Goal: Task Accomplishment & Management: Use online tool/utility

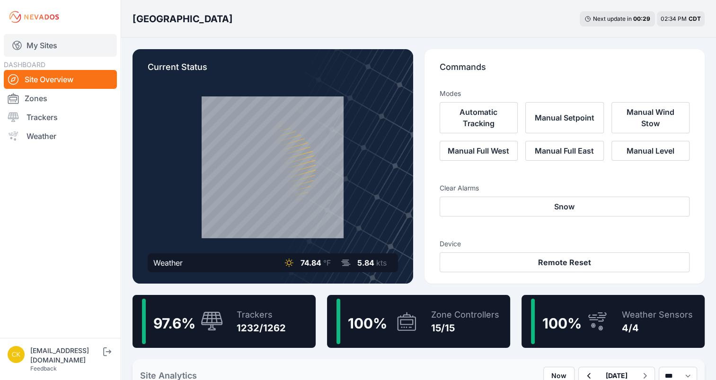
click at [70, 42] on link "My Sites" at bounding box center [60, 45] width 113 height 23
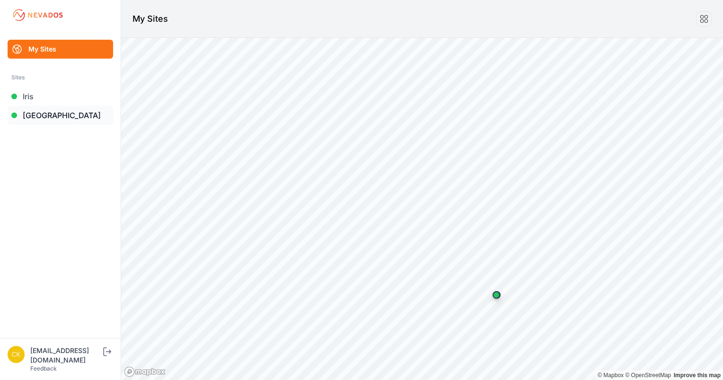
click at [92, 119] on link "[GEOGRAPHIC_DATA]" at bounding box center [61, 115] width 106 height 19
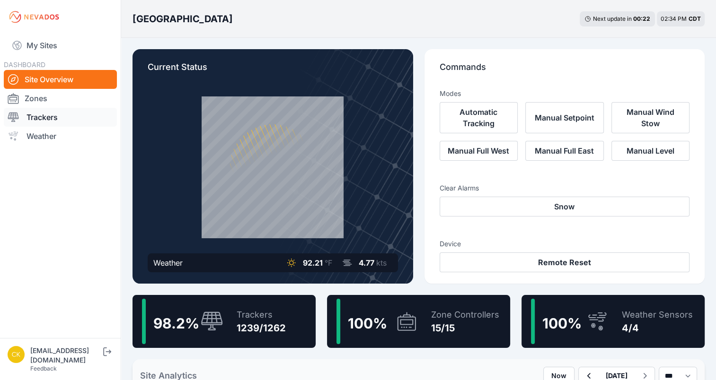
click at [85, 119] on link "Trackers" at bounding box center [60, 117] width 113 height 19
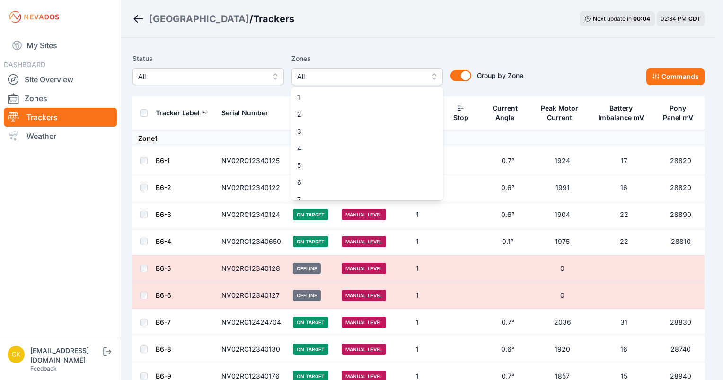
click at [354, 70] on button "All" at bounding box center [366, 76] width 151 height 17
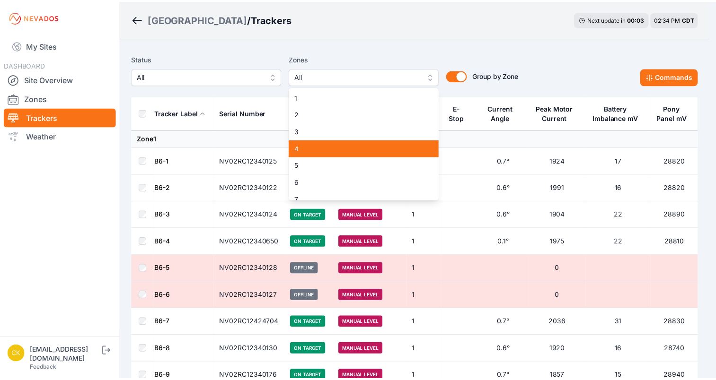
scroll to position [47, 0]
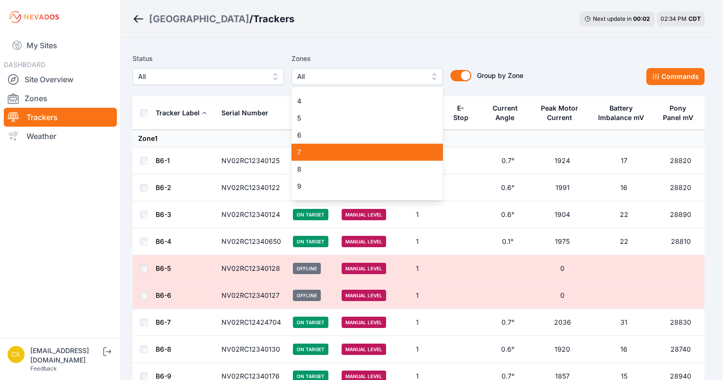
click at [340, 144] on div "7" at bounding box center [366, 152] width 151 height 17
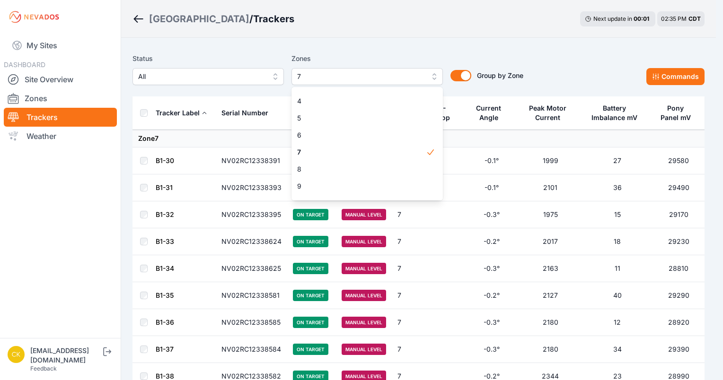
click at [157, 89] on div "Status All Zones 7 1 2 3 4 5 6 7 8 9 10 11 12 13 14 15 Group by Zone Group by Z…" at bounding box center [418, 72] width 572 height 47
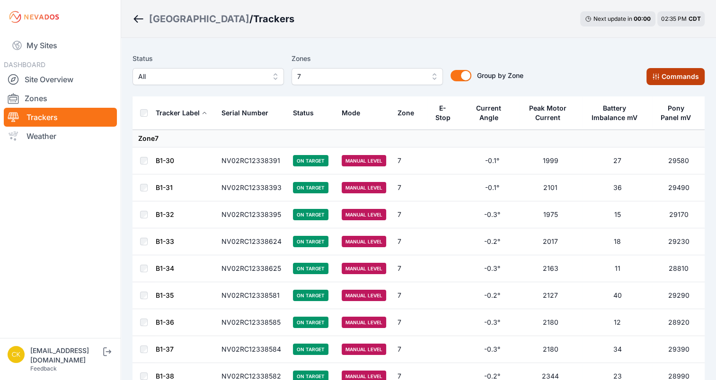
click at [671, 73] on button "Commands" at bounding box center [675, 76] width 58 height 17
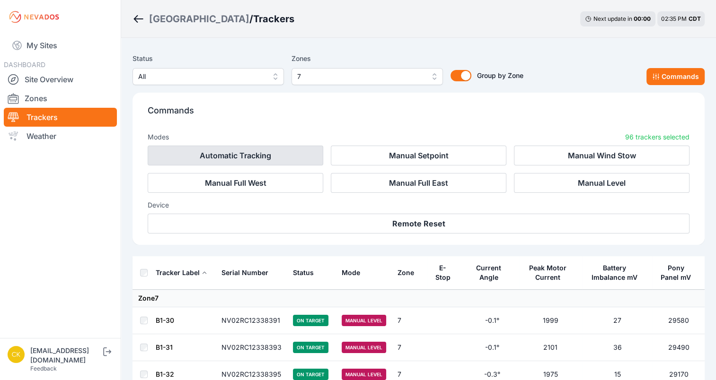
click at [226, 156] on button "Automatic Tracking" at bounding box center [236, 156] width 176 height 20
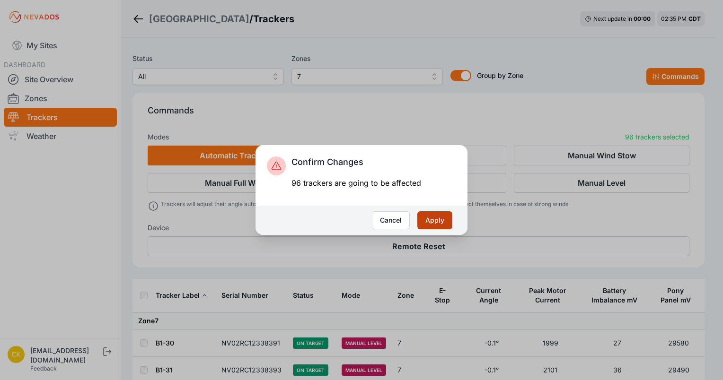
click at [446, 223] on button "Apply" at bounding box center [434, 220] width 35 height 18
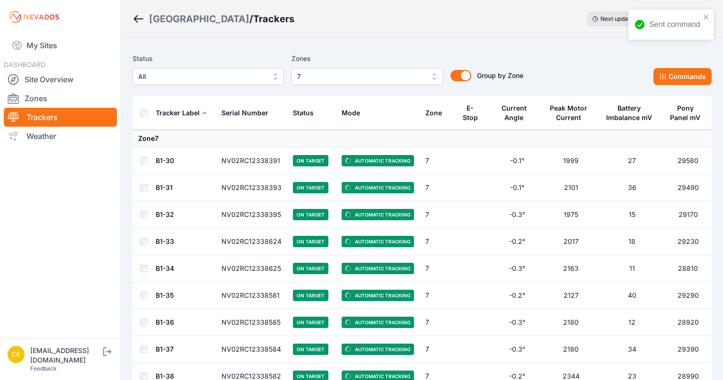
click at [359, 79] on span "7" at bounding box center [360, 76] width 127 height 11
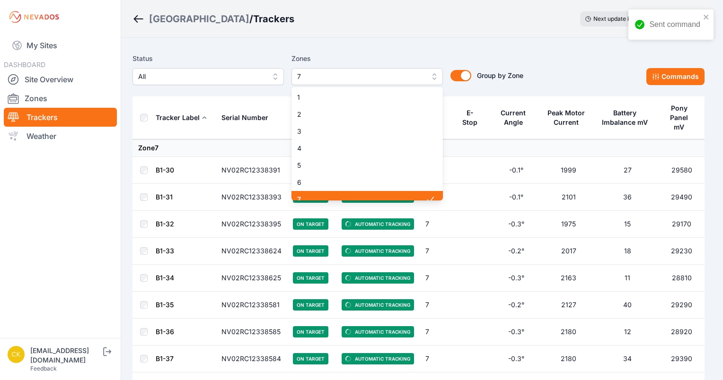
scroll to position [8, 0]
click at [354, 189] on span "7" at bounding box center [361, 191] width 129 height 9
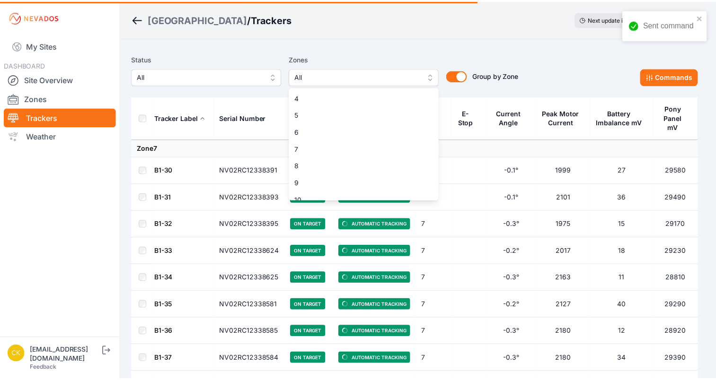
scroll to position [146, 0]
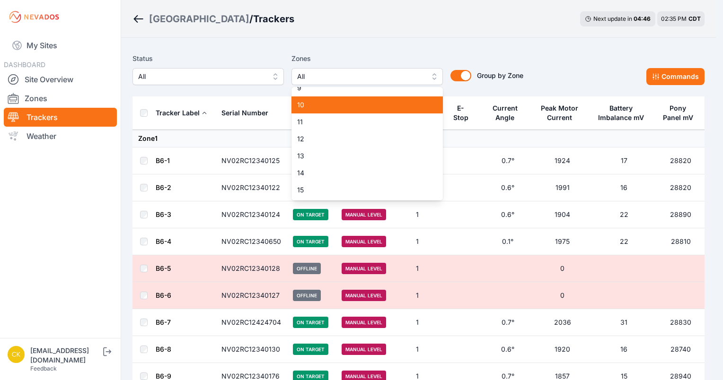
drag, startPoint x: 361, startPoint y: 111, endPoint x: 568, endPoint y: 52, distance: 216.1
click at [360, 111] on div "10" at bounding box center [366, 105] width 151 height 17
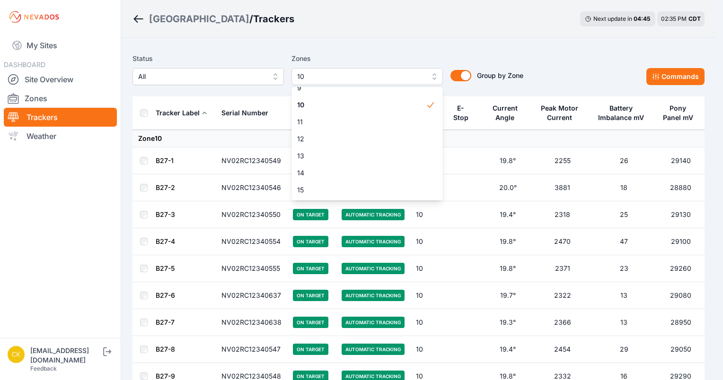
click at [611, 70] on div "Status All Zones 10 1 2 3 4 5 6 7 8 9 10 11 12 13 14 15 Group by Zone Group by …" at bounding box center [418, 69] width 572 height 32
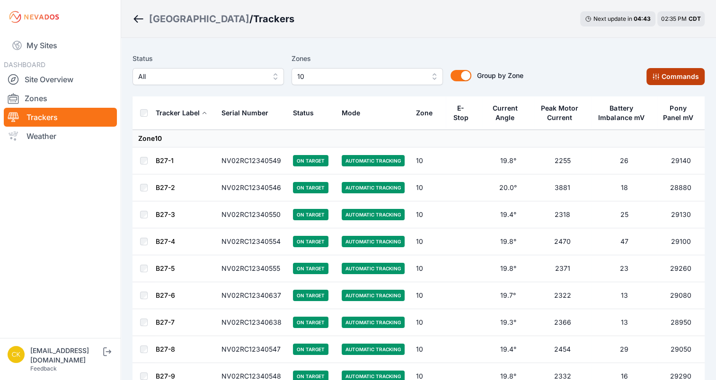
click at [666, 78] on button "Commands" at bounding box center [675, 76] width 58 height 17
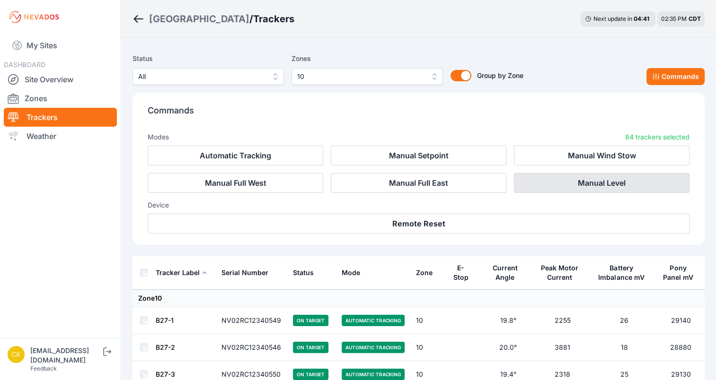
click at [603, 180] on button "Manual Level" at bounding box center [602, 183] width 176 height 20
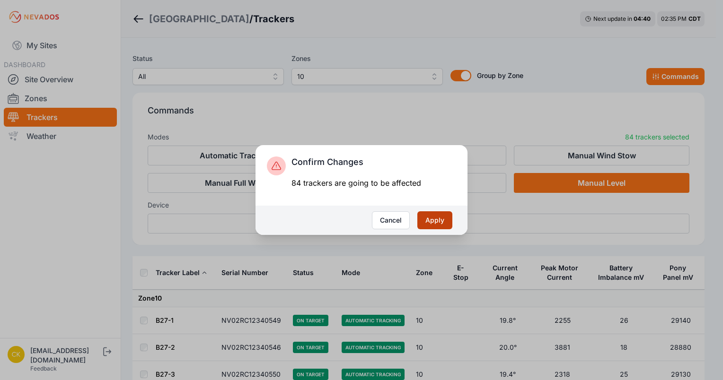
click at [442, 216] on button "Apply" at bounding box center [434, 220] width 35 height 18
